Goal: Information Seeking & Learning: Learn about a topic

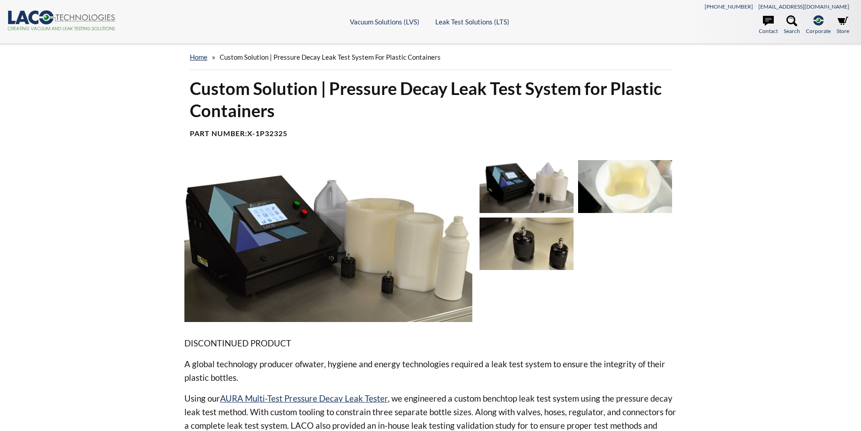
select select "Widget de idiomas del Traductor"
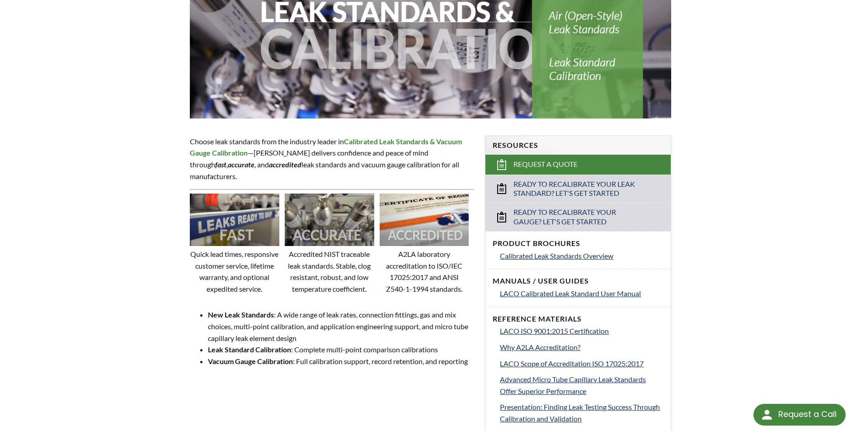
scroll to position [271, 0]
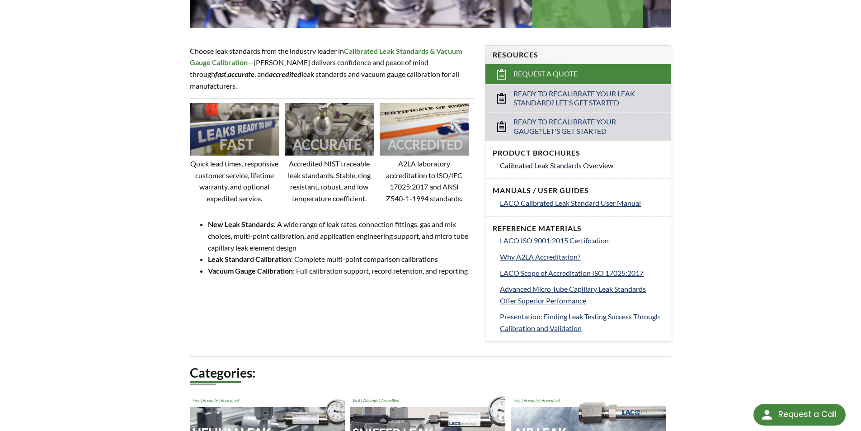
click at [607, 168] on span "Calibrated Leak Standards Overview" at bounding box center [556, 165] width 113 height 9
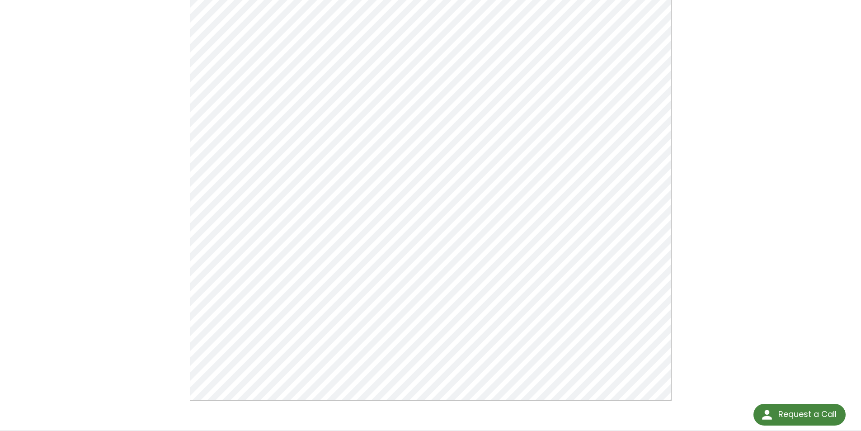
scroll to position [181, 0]
